Goal: Register for event/course

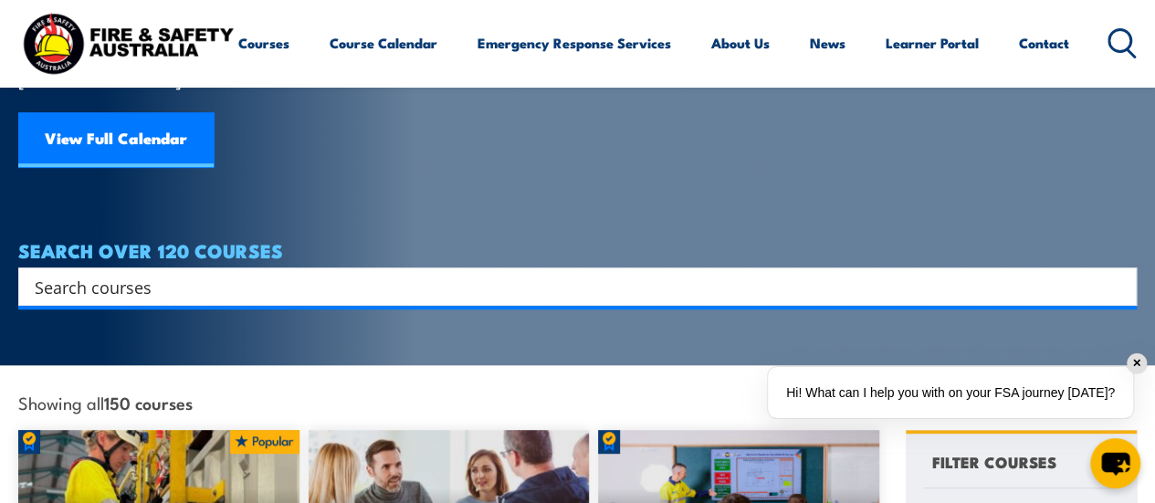
scroll to position [183, 0]
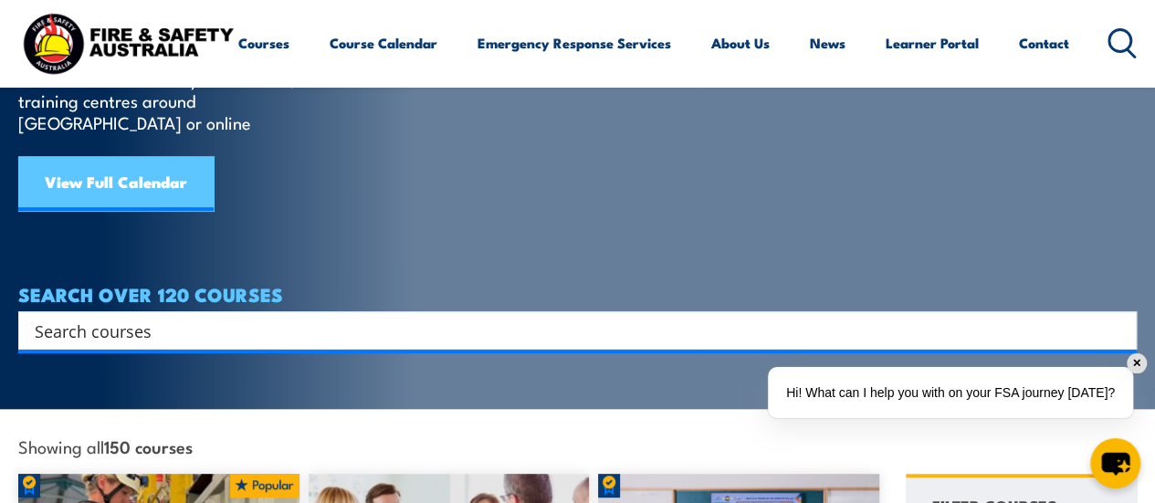
click at [151, 178] on link "View Full Calendar" at bounding box center [115, 183] width 195 height 55
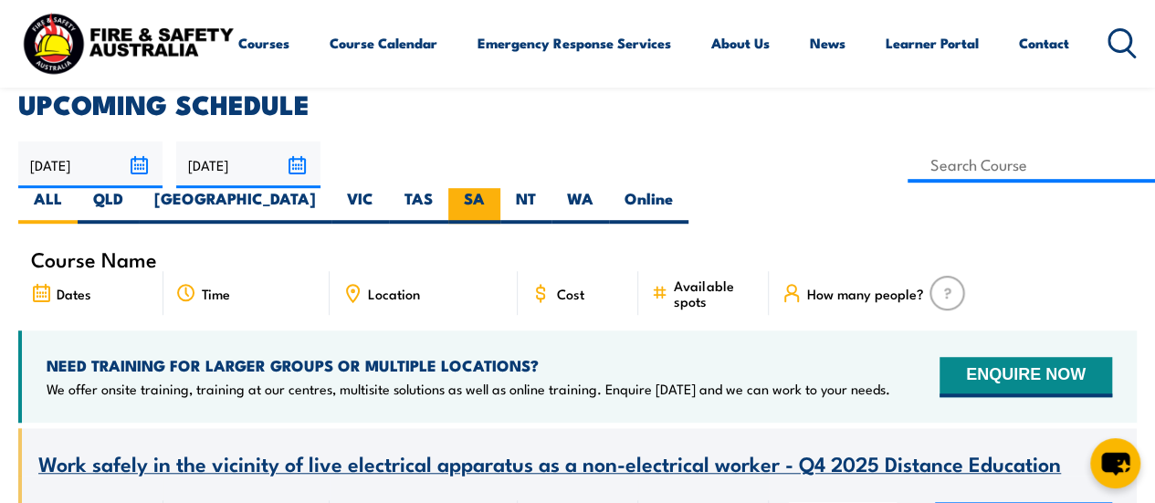
click at [500, 188] on label "SA" at bounding box center [474, 206] width 52 height 36
click at [497, 188] on input "SA" at bounding box center [491, 194] width 12 height 12
radio input "true"
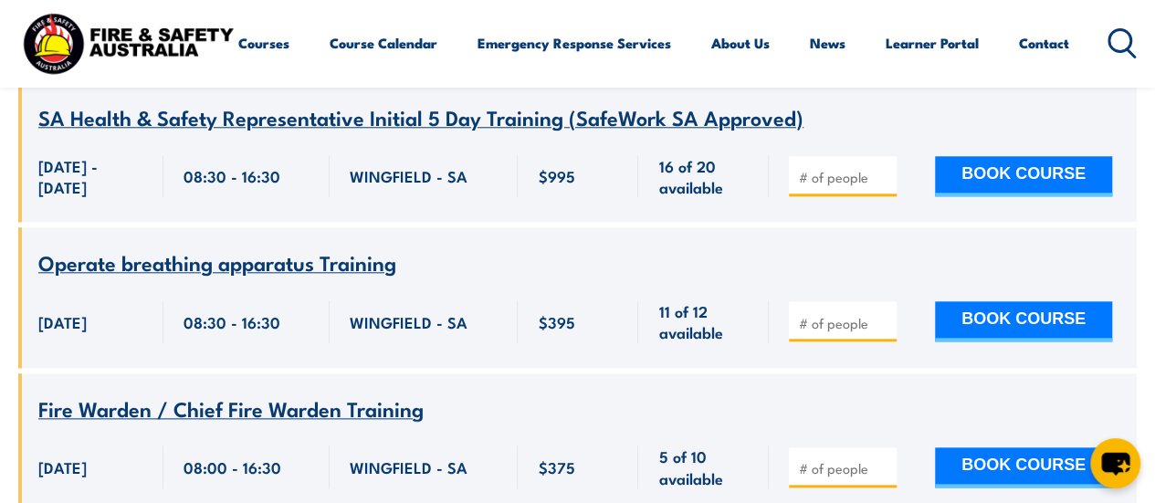
scroll to position [4018, 0]
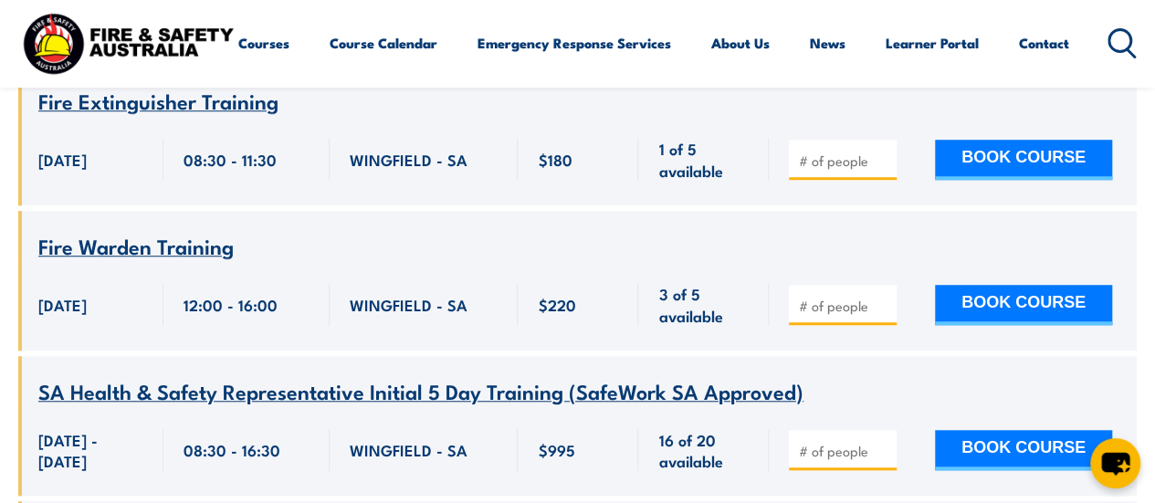
click at [468, 375] on span "SA Health & Safety Representative Initial 5 Day Training (SafeWork SA Approved)" at bounding box center [420, 390] width 765 height 31
